Goal: Transaction & Acquisition: Purchase product/service

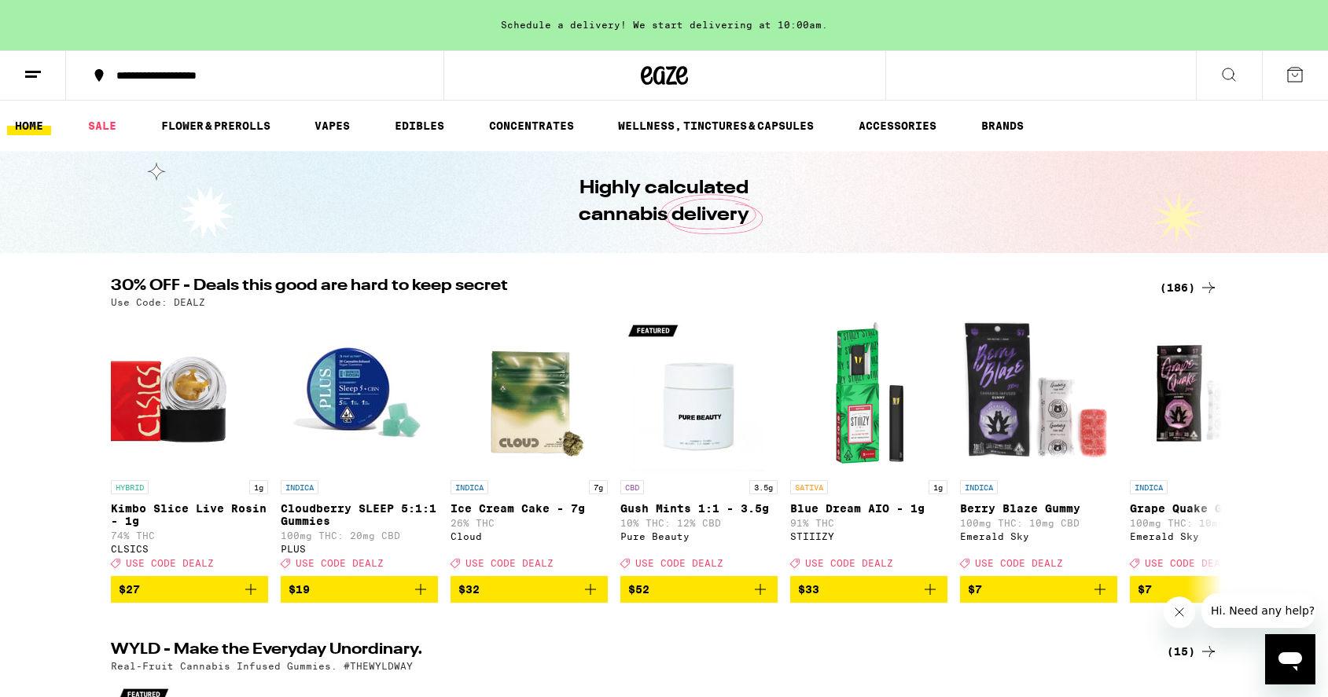
click at [1220, 79] on icon at bounding box center [1228, 74] width 19 height 19
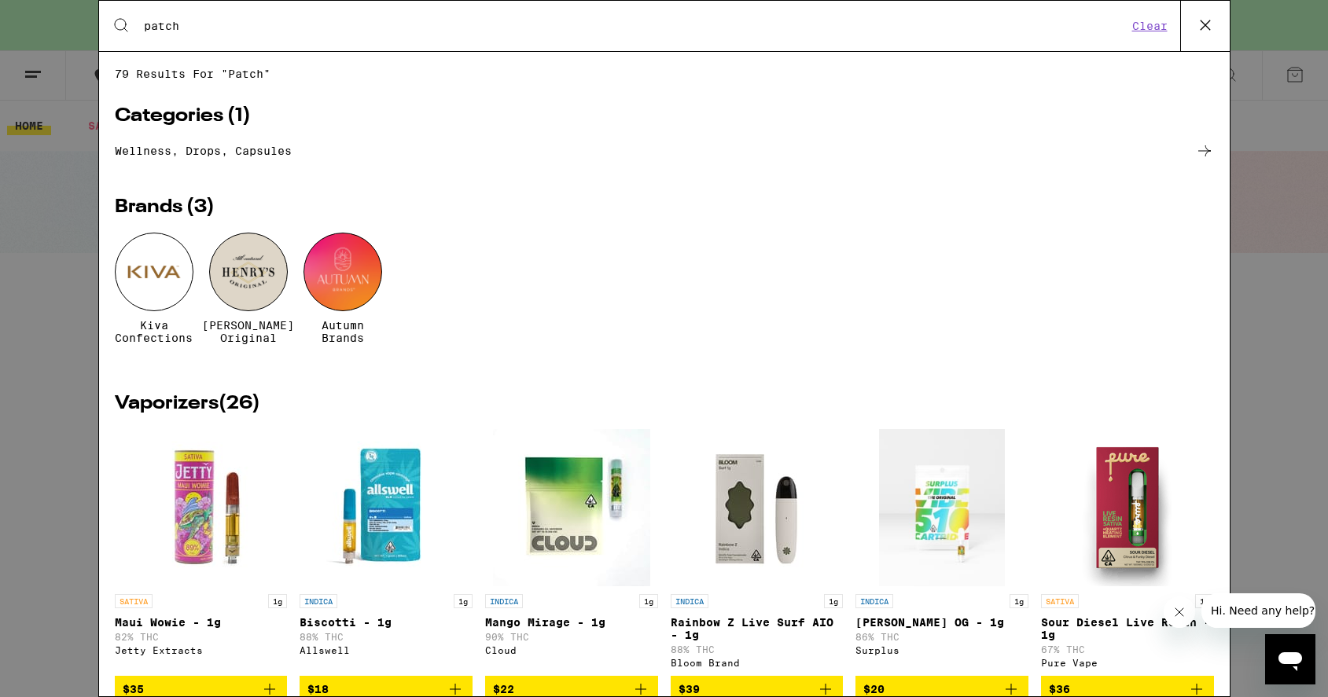
type input "patch"
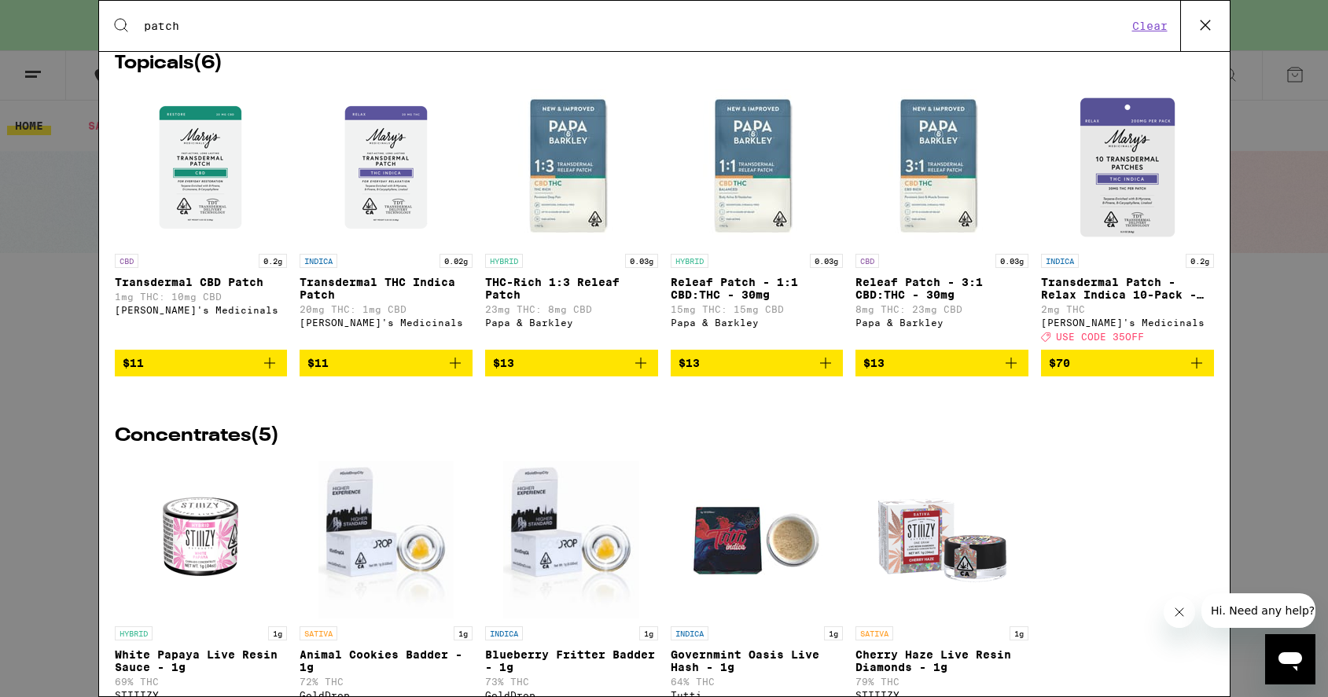
scroll to position [3081, 0]
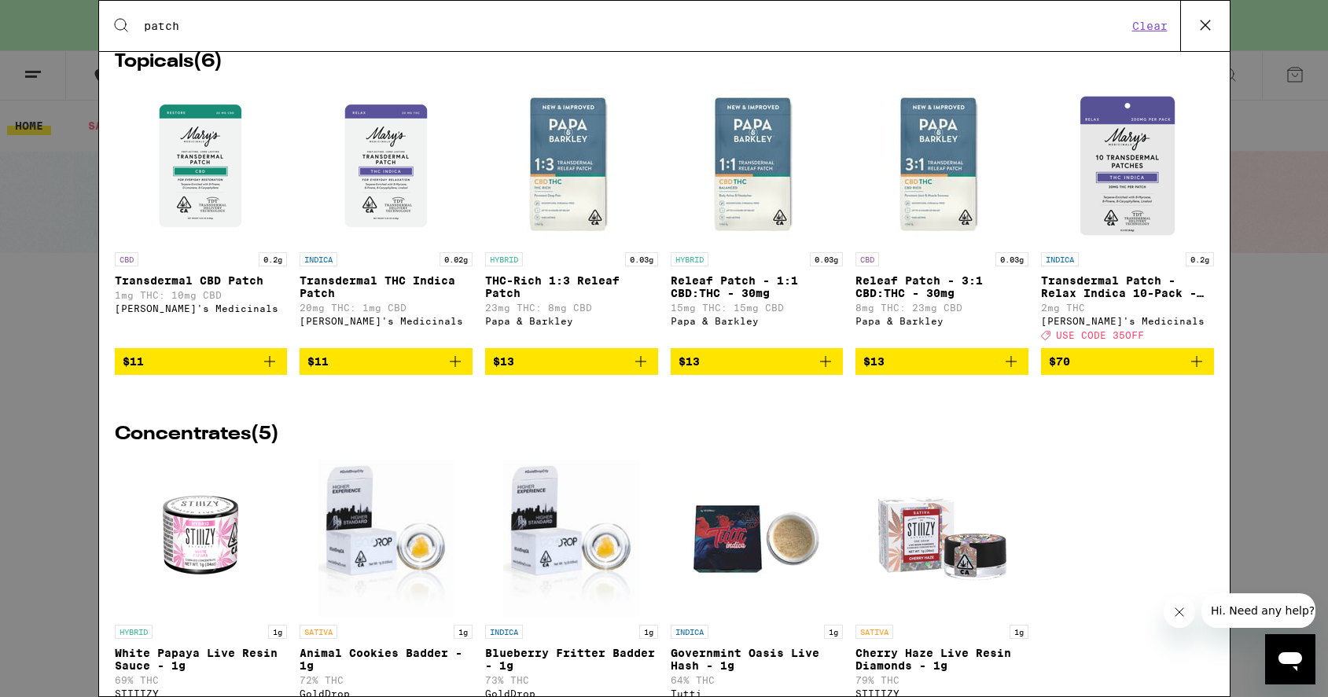
click at [643, 371] on icon "Add to bag" at bounding box center [640, 361] width 19 height 19
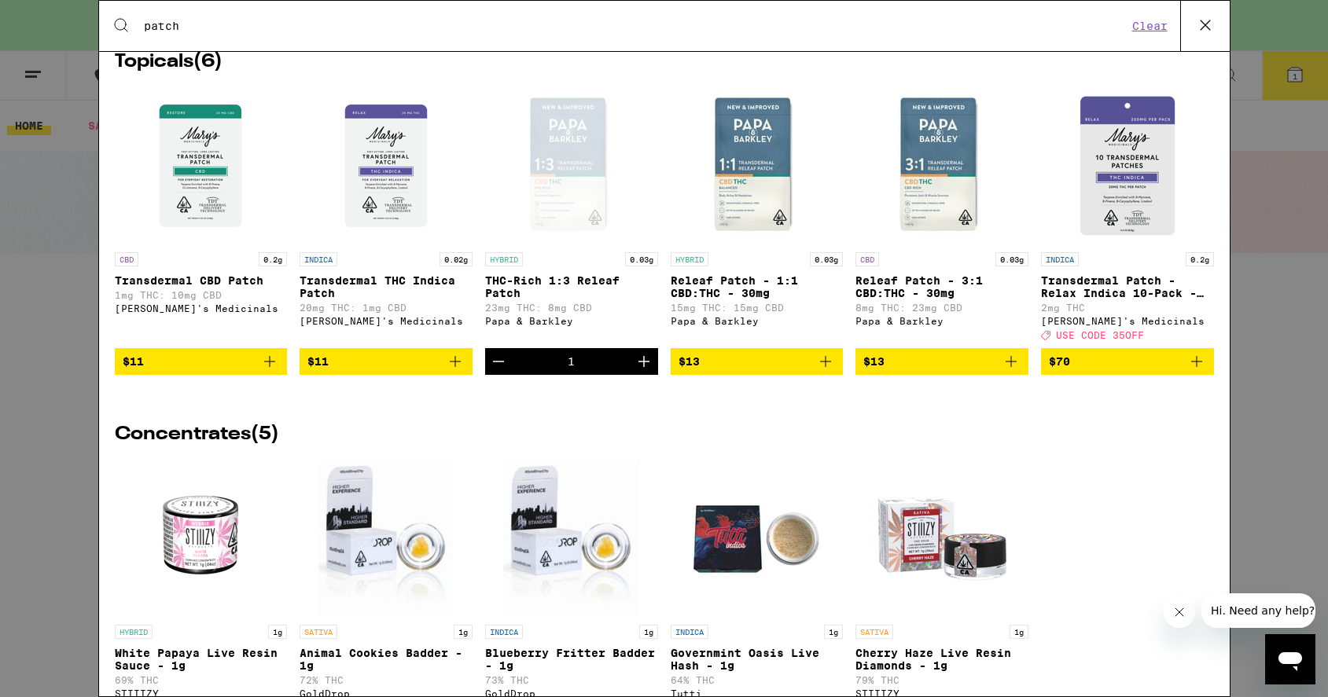
click at [643, 371] on icon "Increment" at bounding box center [644, 361] width 19 height 19
click at [498, 362] on icon "Decrement" at bounding box center [498, 362] width 11 height 0
click at [830, 371] on icon "Add to bag" at bounding box center [825, 361] width 19 height 19
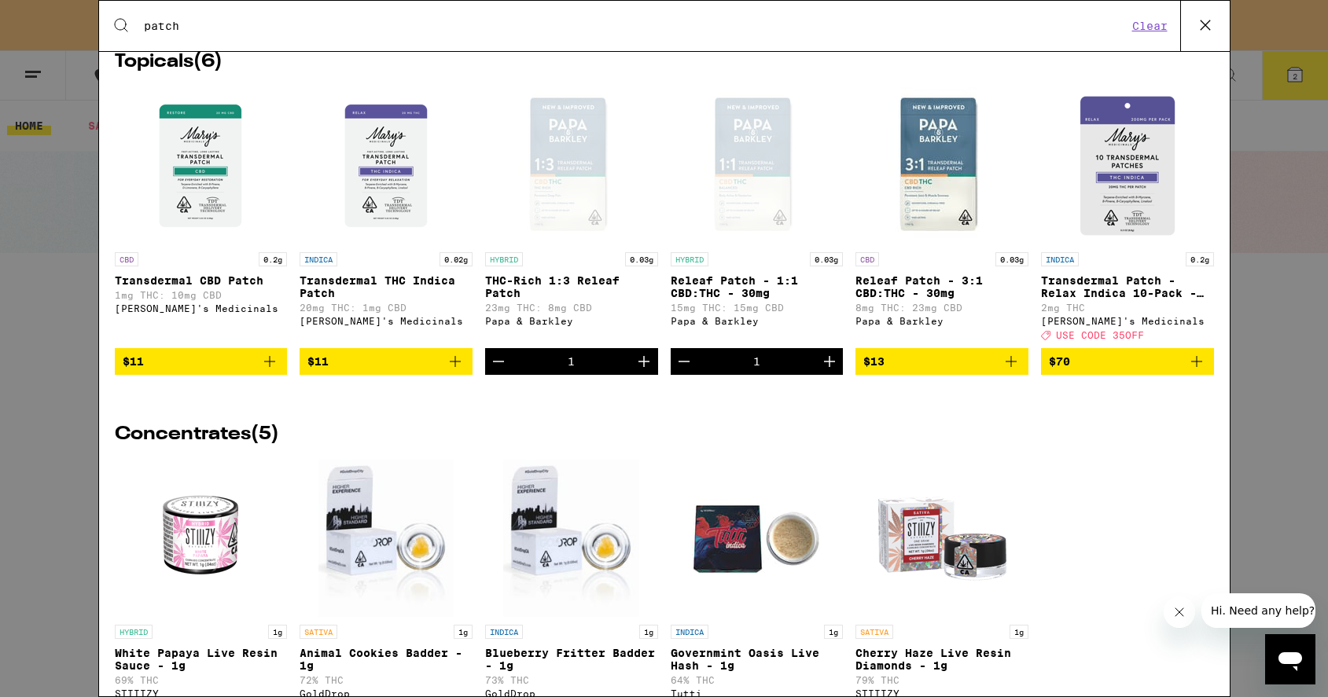
click at [1012, 371] on icon "Add to bag" at bounding box center [1011, 361] width 19 height 19
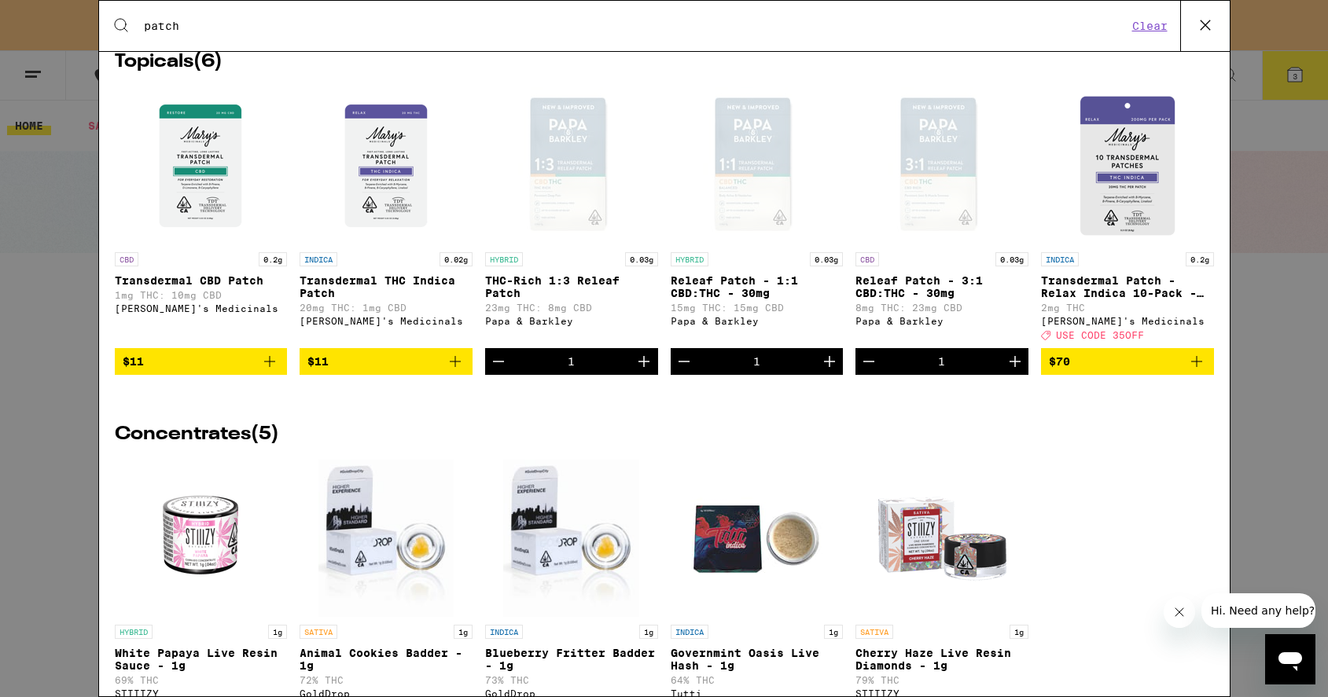
click at [1012, 371] on icon "Increment" at bounding box center [1015, 361] width 19 height 19
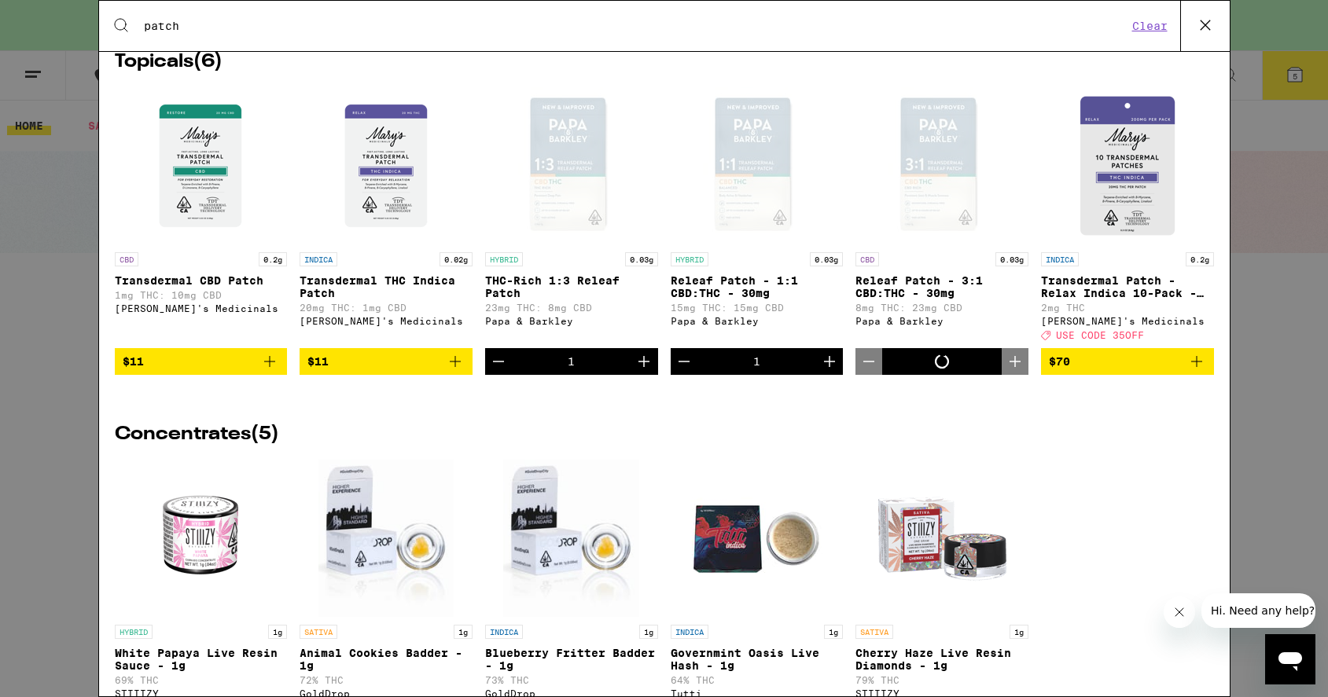
click at [1012, 371] on icon "Increment" at bounding box center [1015, 361] width 19 height 19
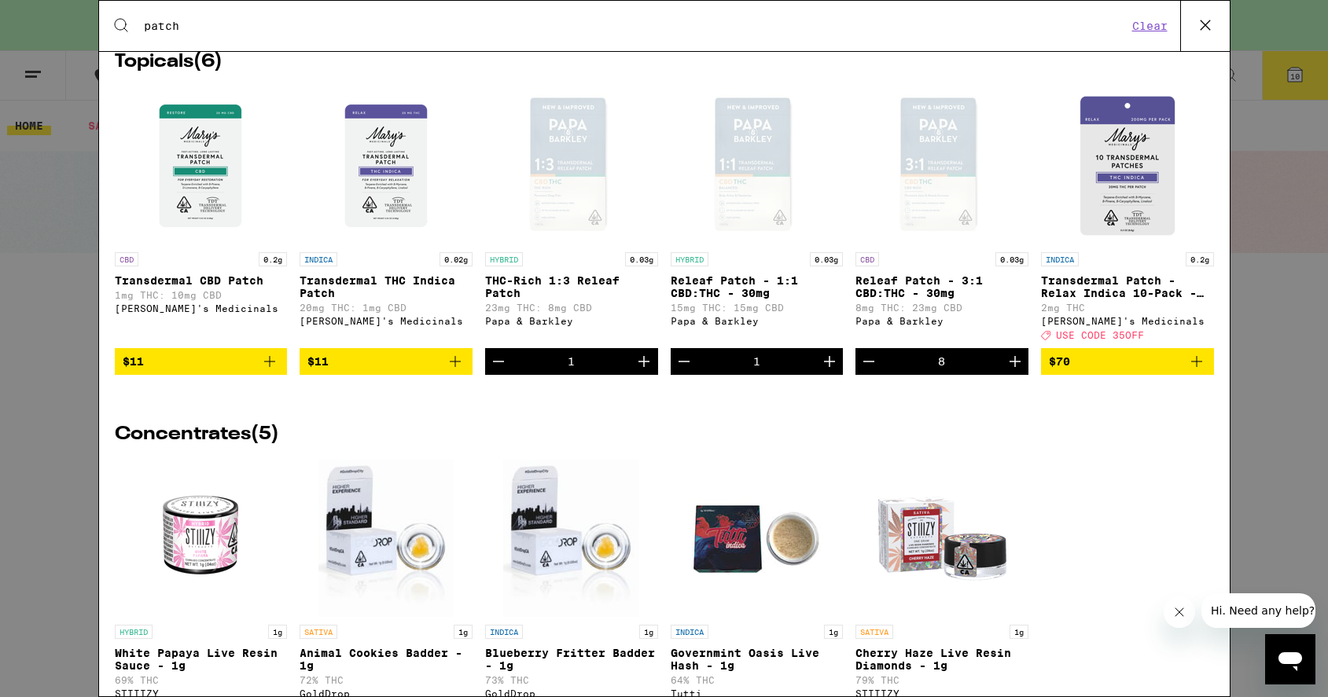
click at [1012, 371] on icon "Increment" at bounding box center [1015, 361] width 19 height 19
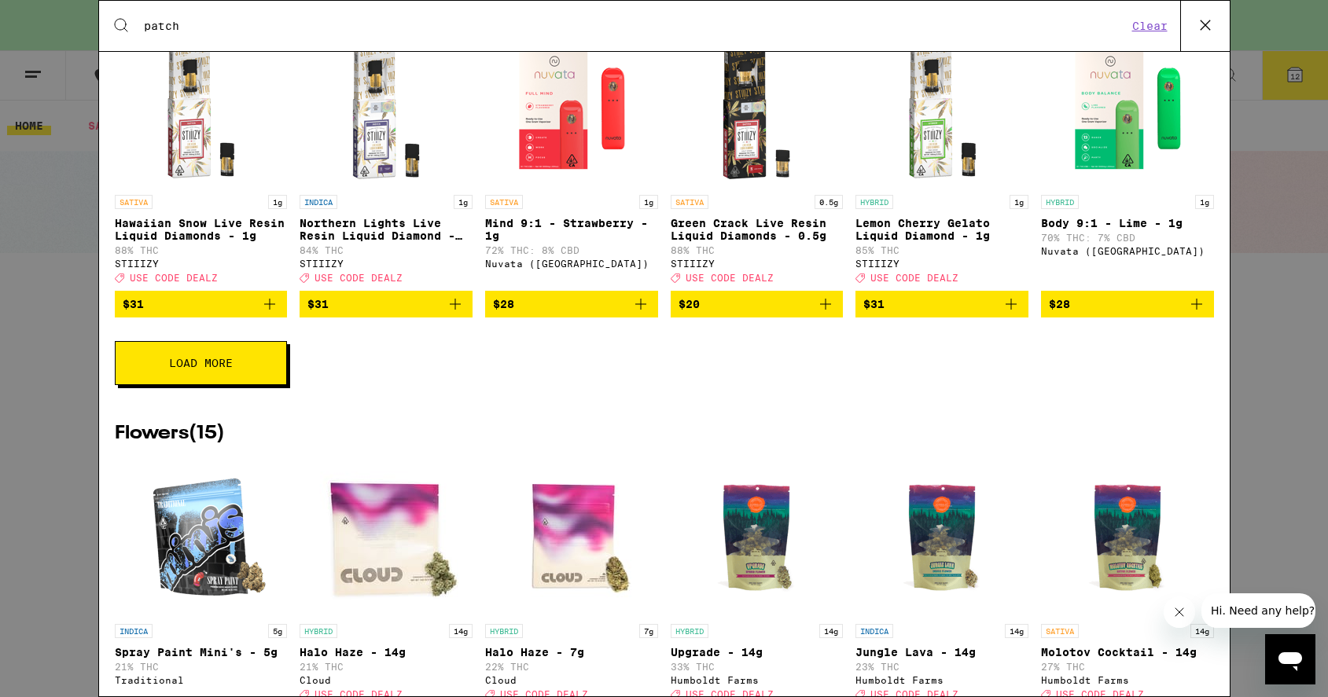
scroll to position [680, 0]
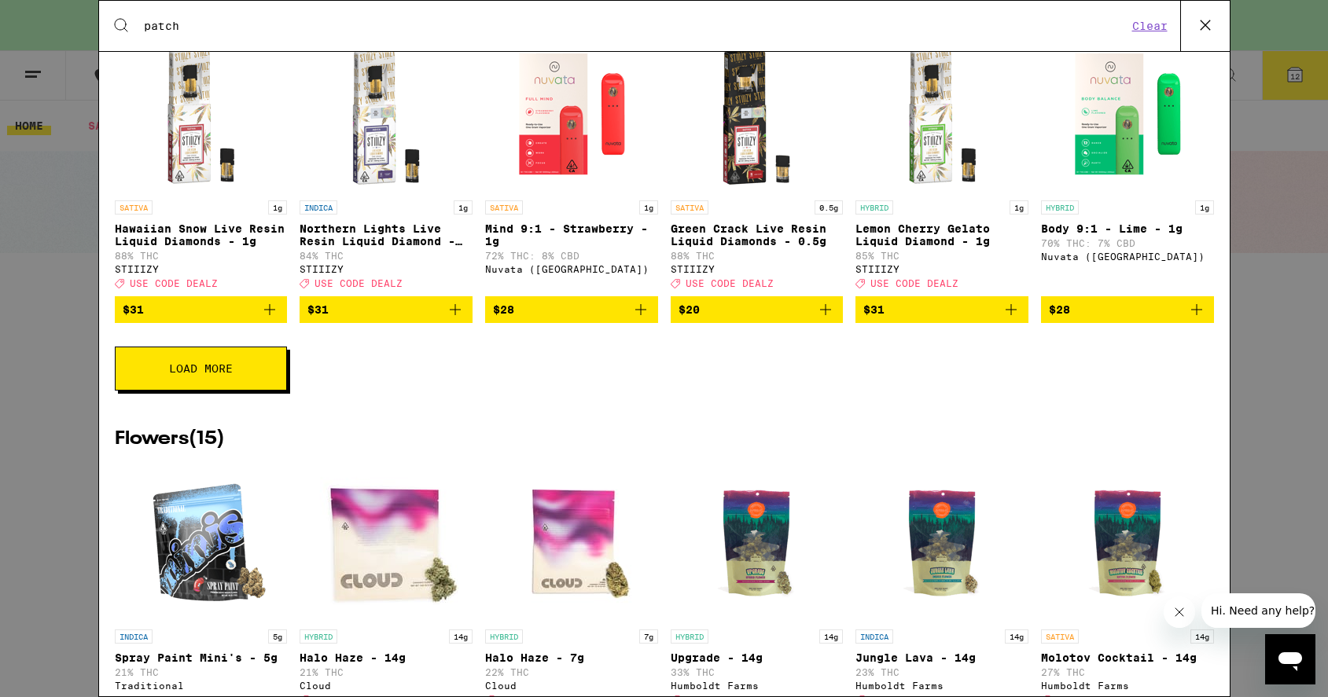
click at [1205, 30] on icon at bounding box center [1206, 25] width 24 height 24
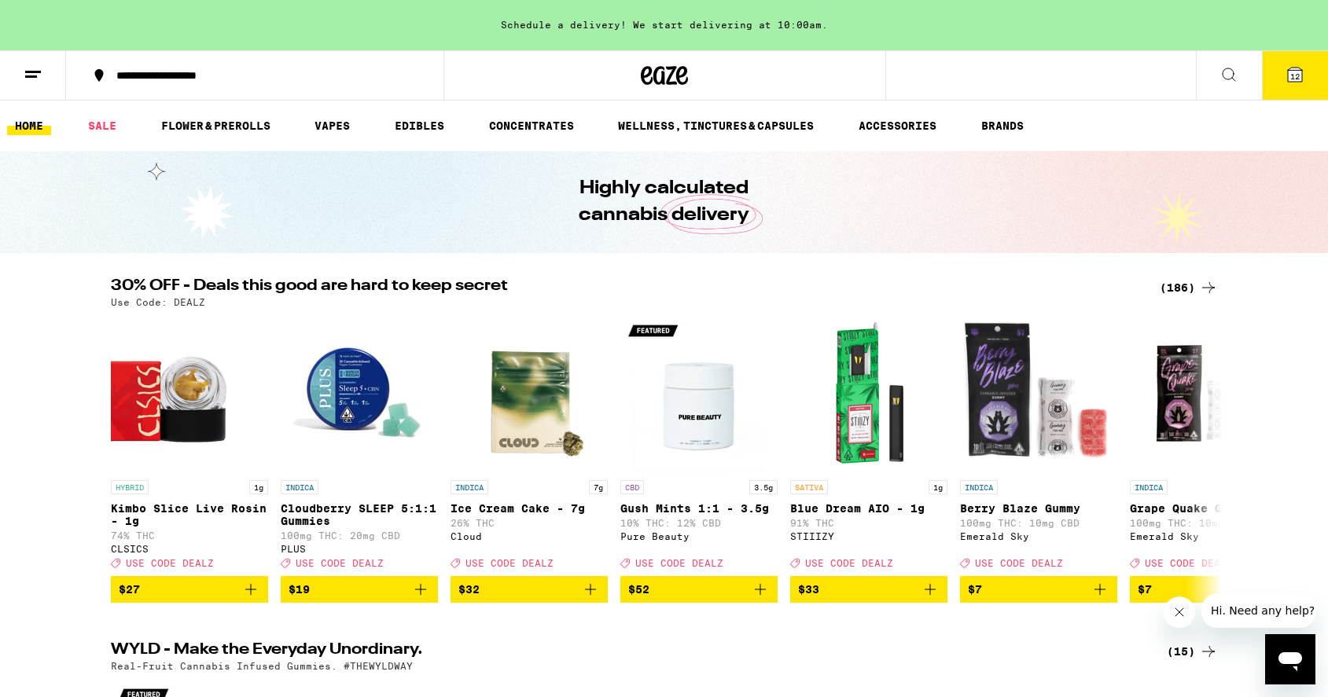
click at [1307, 78] on button "12" at bounding box center [1295, 75] width 66 height 49
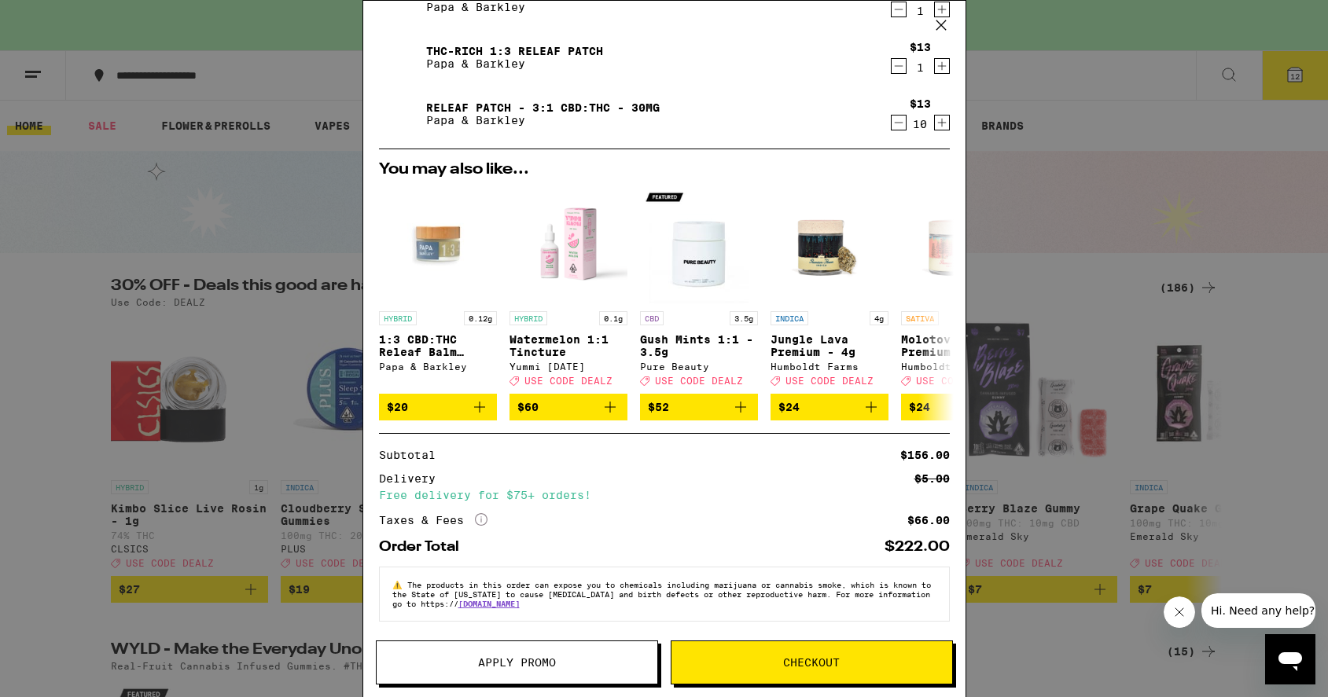
scroll to position [139, 0]
click at [484, 516] on icon "More Info" at bounding box center [481, 519] width 13 height 13
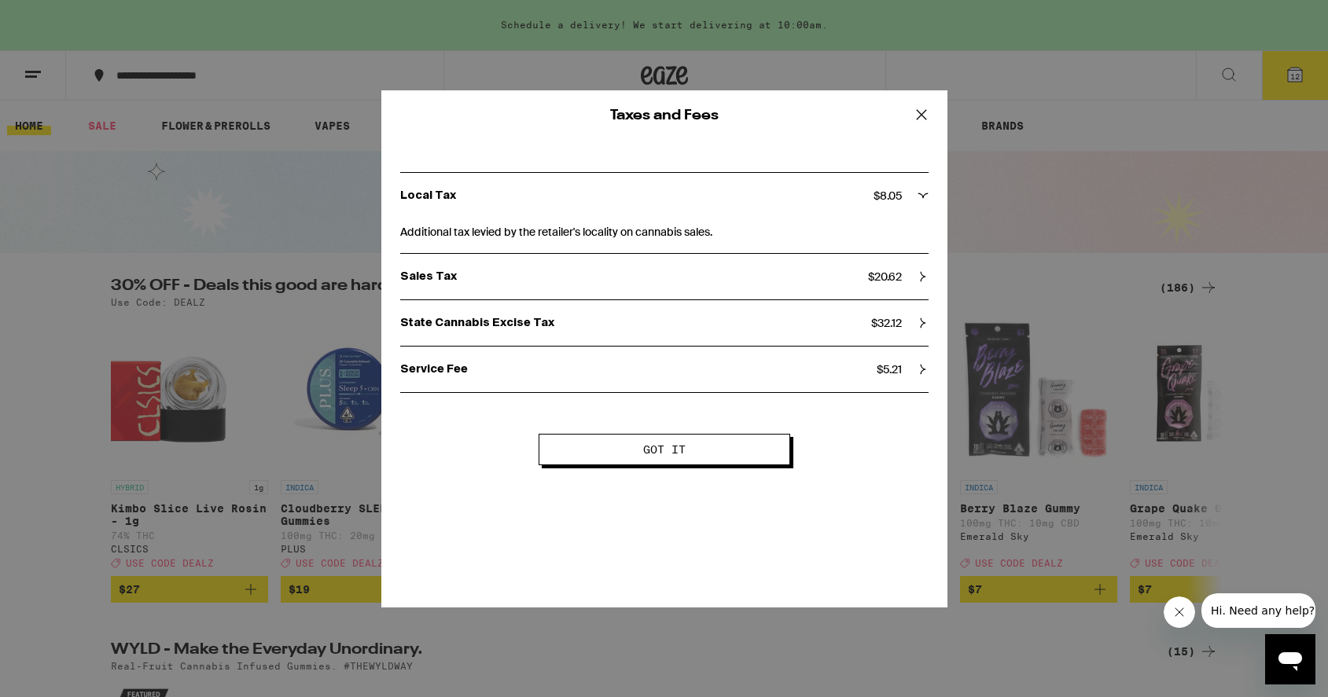
click at [918, 318] on icon at bounding box center [923, 323] width 11 height 11
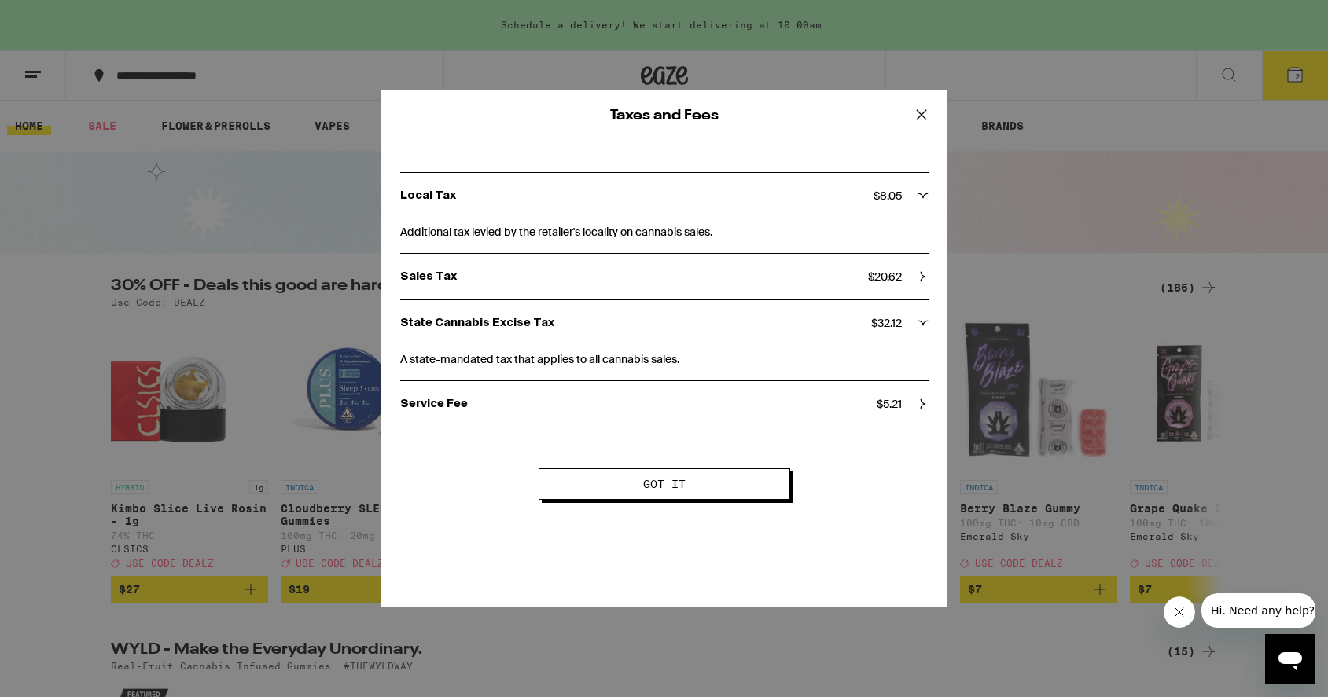
click at [917, 283] on div "Sales Tax $ 20.62" at bounding box center [664, 277] width 528 height 14
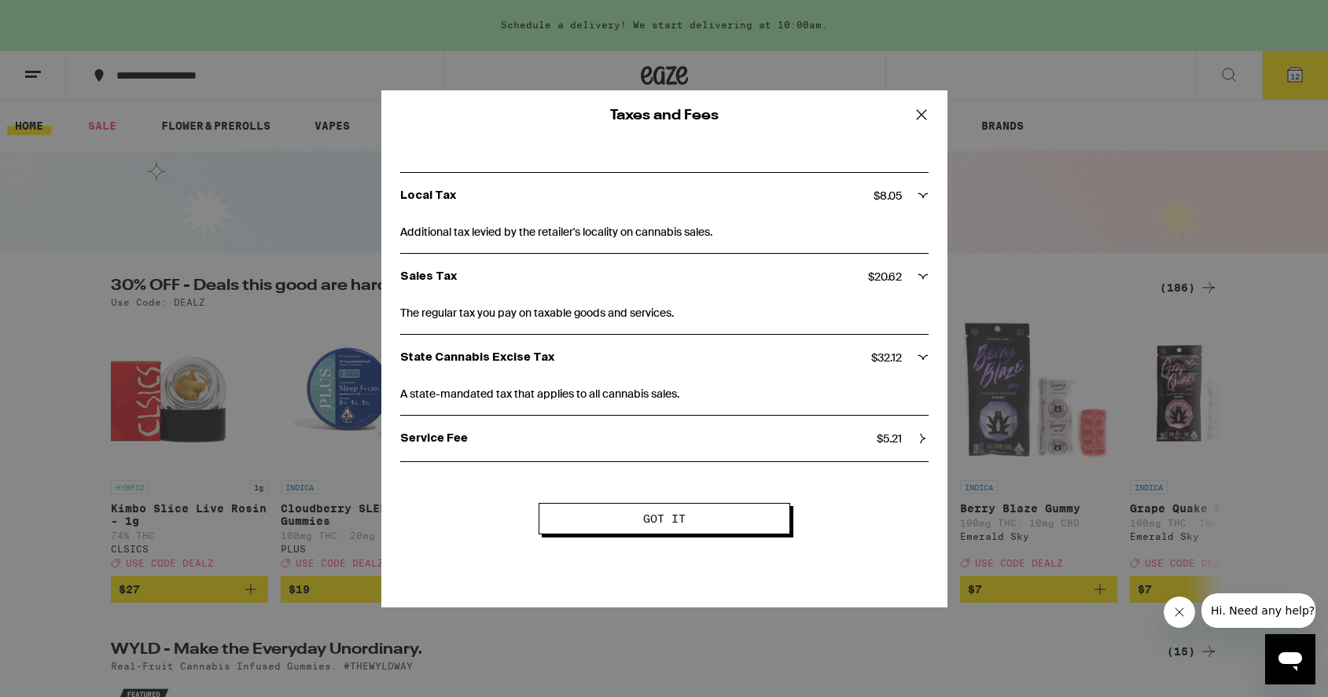
click at [918, 441] on icon at bounding box center [923, 438] width 11 height 11
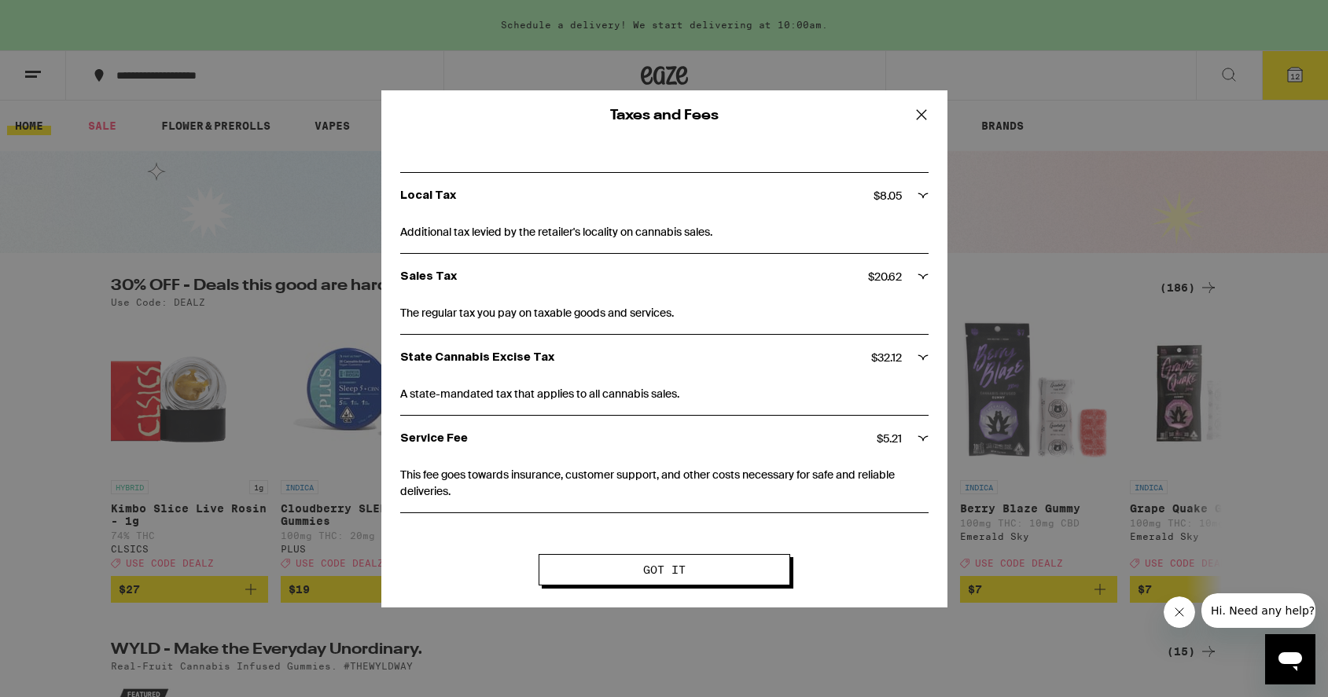
click at [716, 548] on div "Taxes and Fees Local Tax $ 8.05 Additional tax levied by the retailer's localit…" at bounding box center [664, 348] width 566 height 517
click at [730, 570] on button "Got it" at bounding box center [665, 569] width 252 height 31
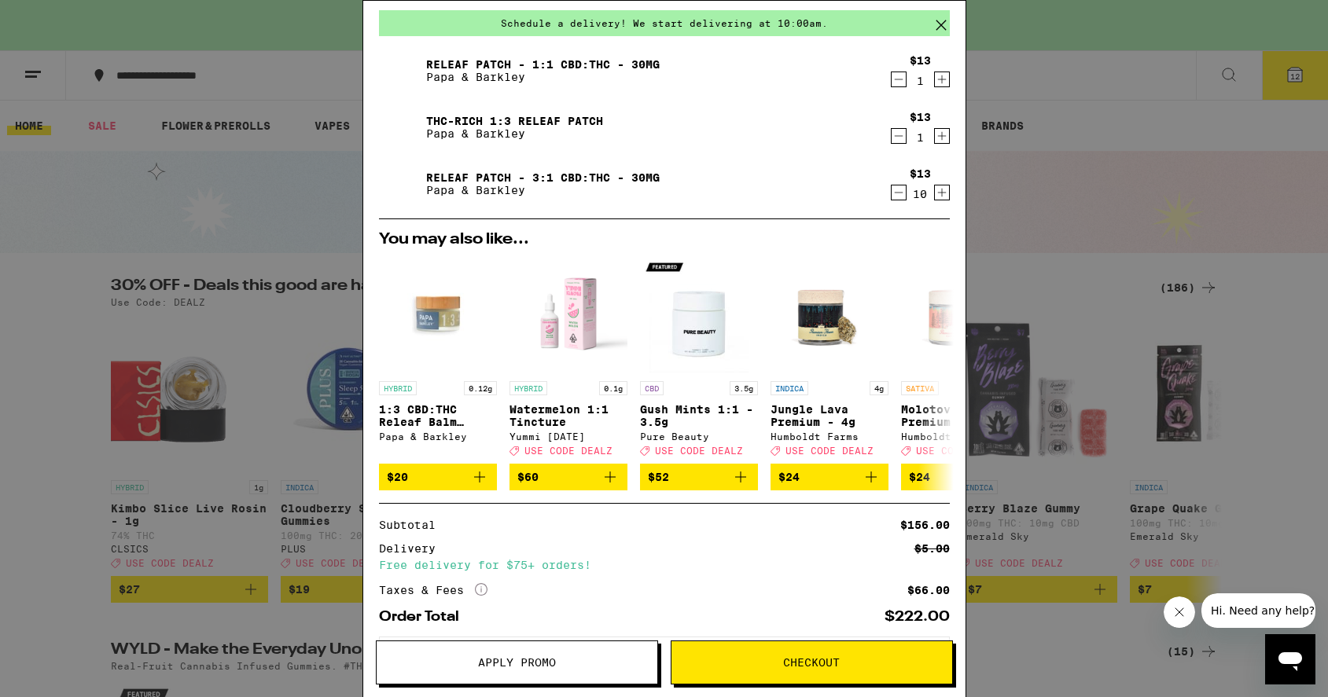
scroll to position [49, 0]
